Goal: Book appointment/travel/reservation

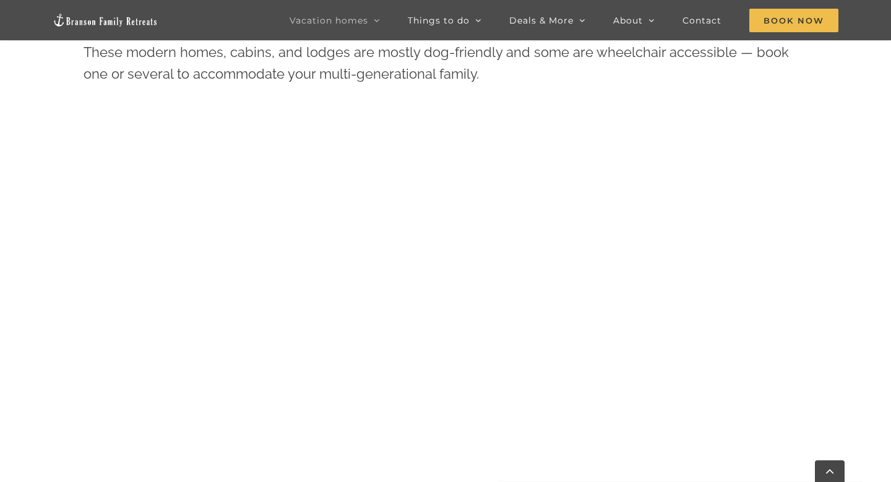
scroll to position [597, 0]
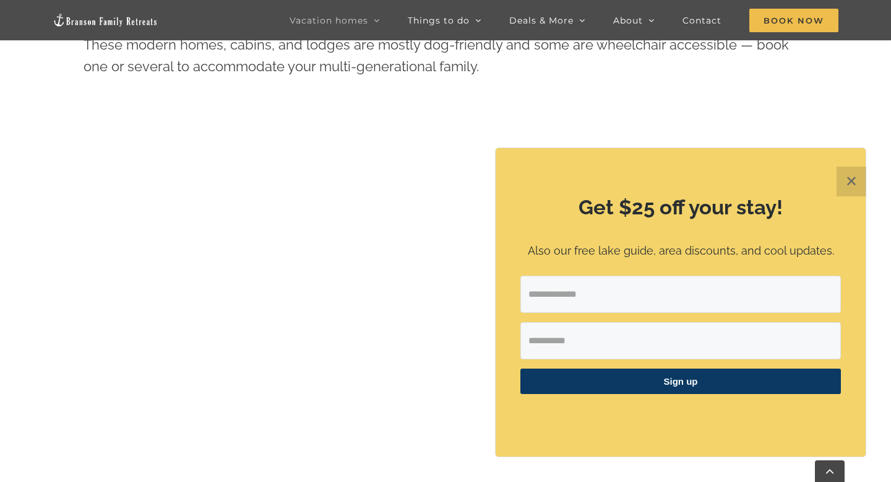
click at [856, 181] on button "✕" at bounding box center [852, 182] width 30 height 30
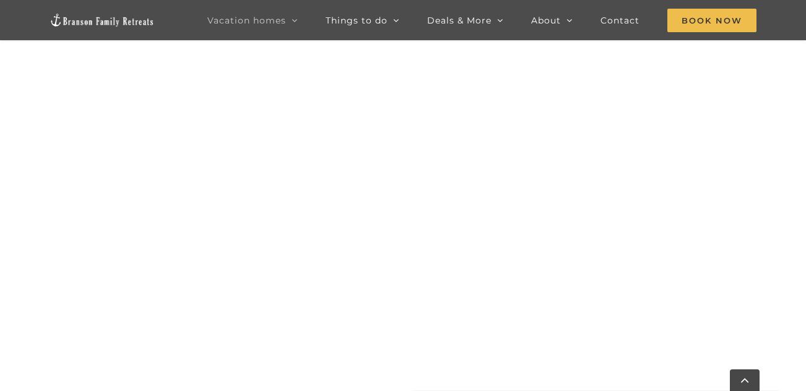
scroll to position [1005, 0]
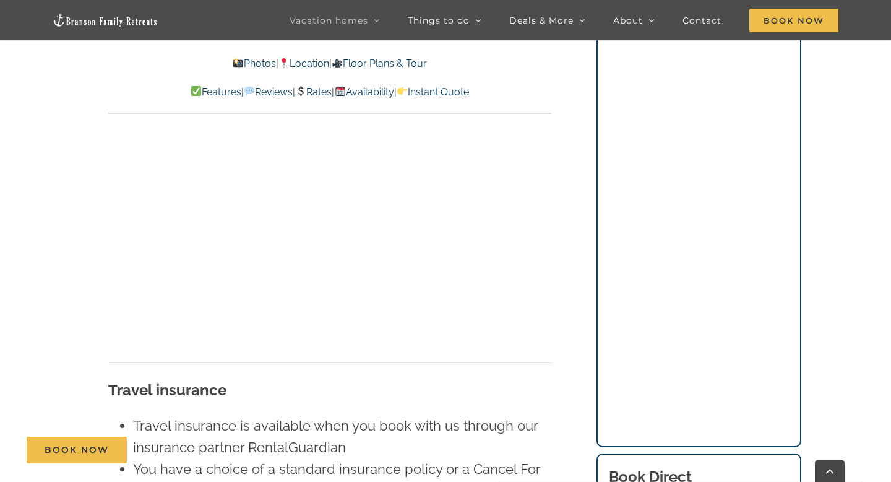
scroll to position [7927, 0]
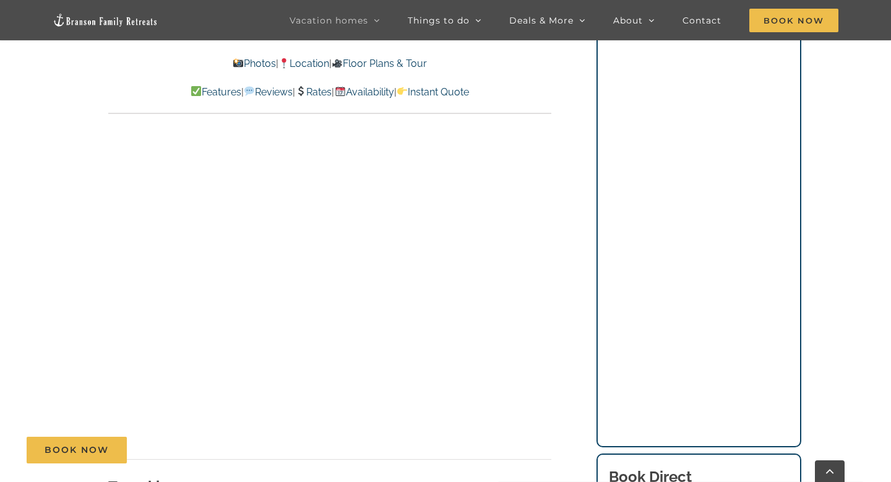
click at [309, 90] on link "Rates" at bounding box center [313, 92] width 37 height 12
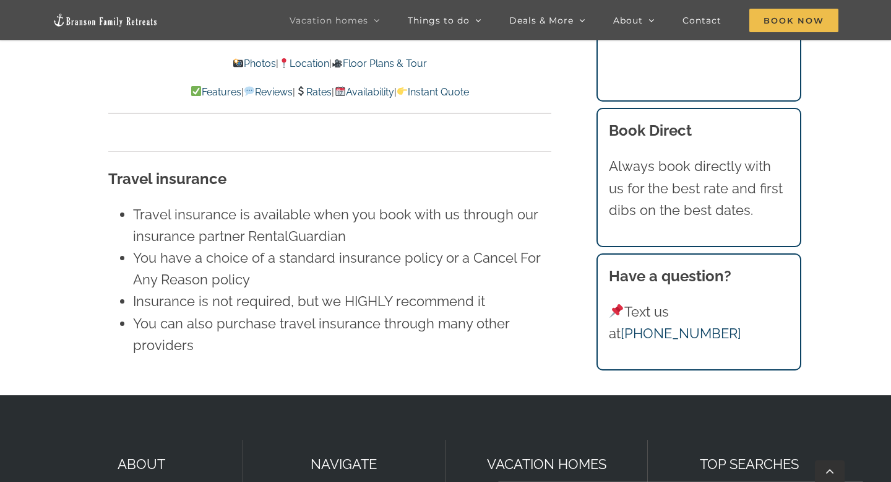
scroll to position [8220, 0]
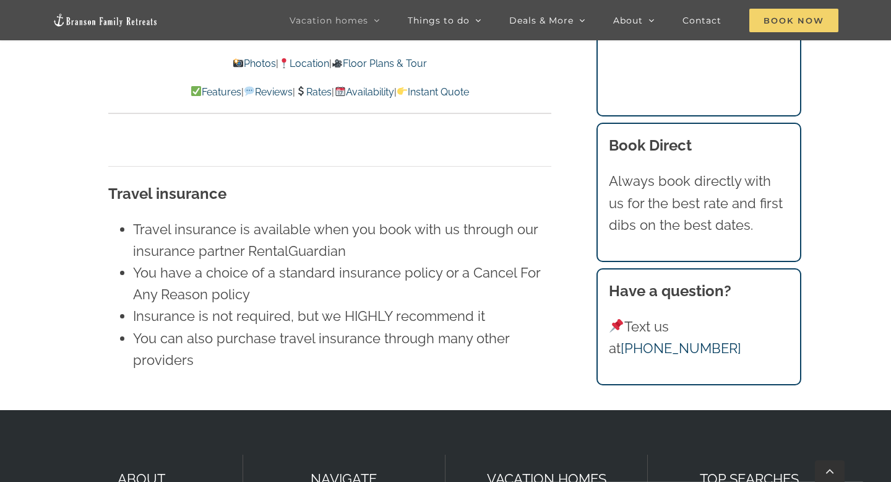
click at [756, 28] on span "Book Now" at bounding box center [794, 21] width 89 height 24
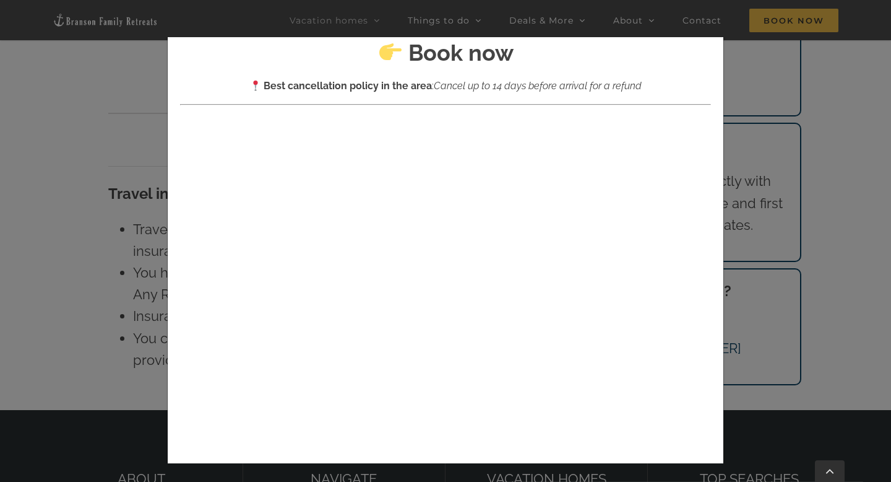
scroll to position [0, 0]
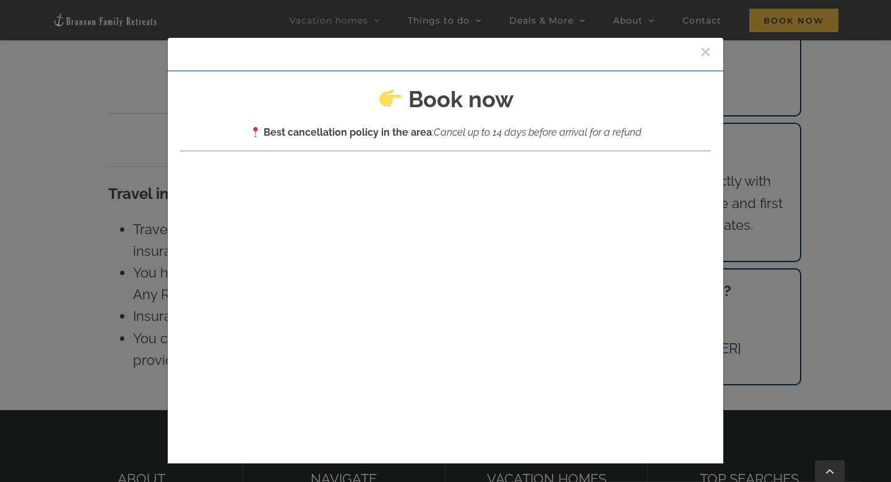
click at [713, 54] on div "×" at bounding box center [446, 54] width 556 height 33
click at [707, 51] on button "×" at bounding box center [705, 52] width 11 height 19
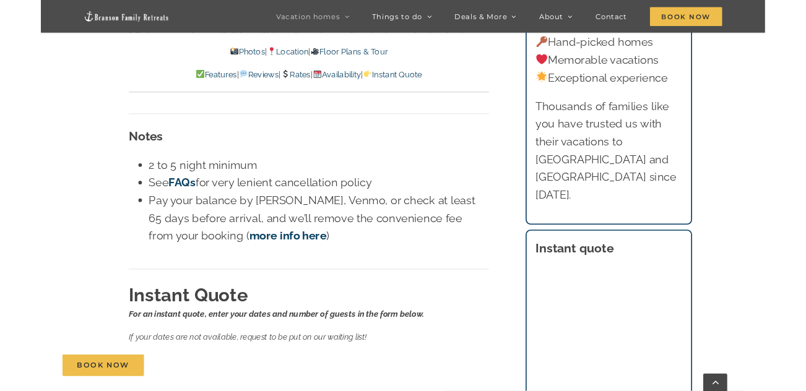
scroll to position [7402, 0]
